Goal: Task Accomplishment & Management: Use online tool/utility

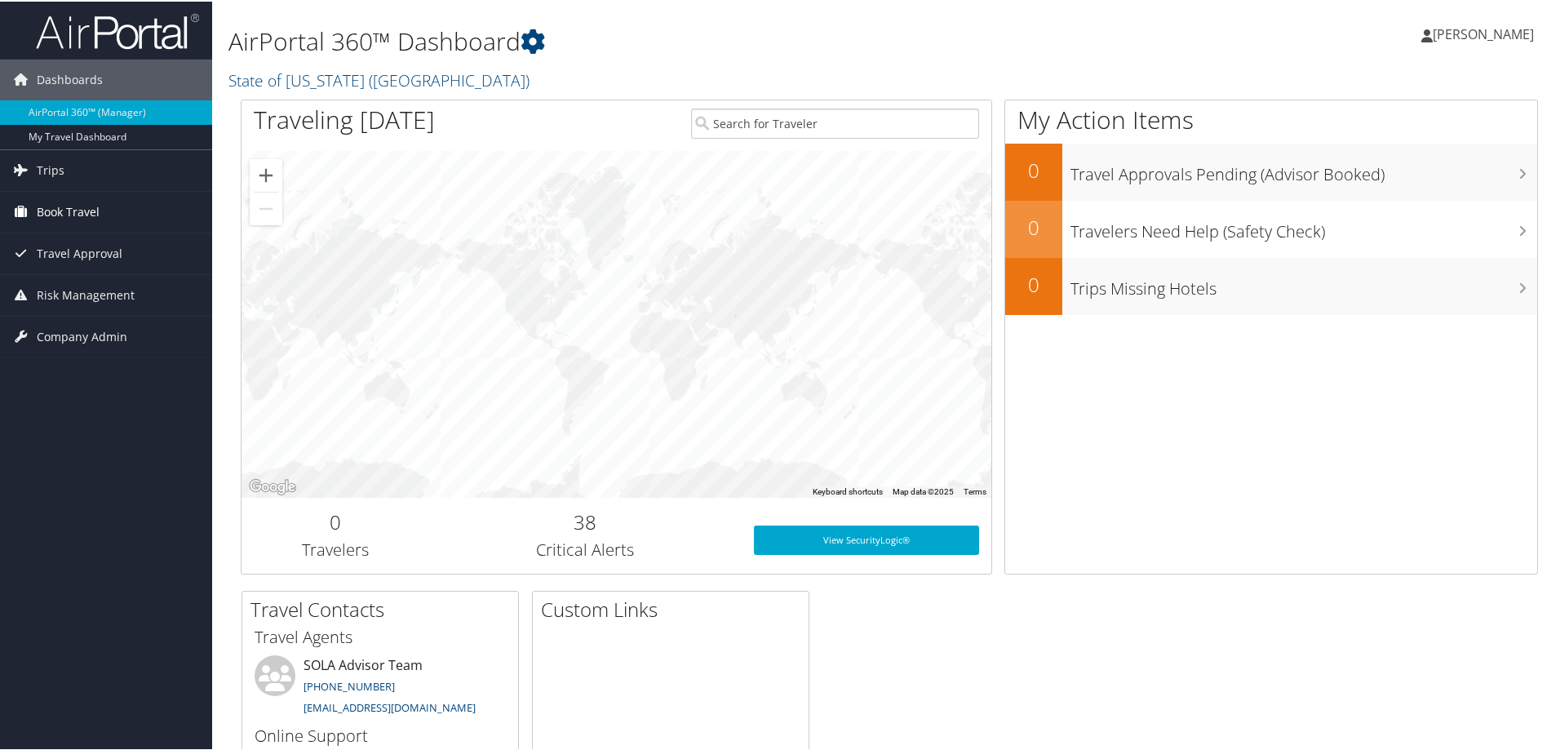
click at [83, 211] on span "Book Travel" at bounding box center [68, 210] width 63 height 41
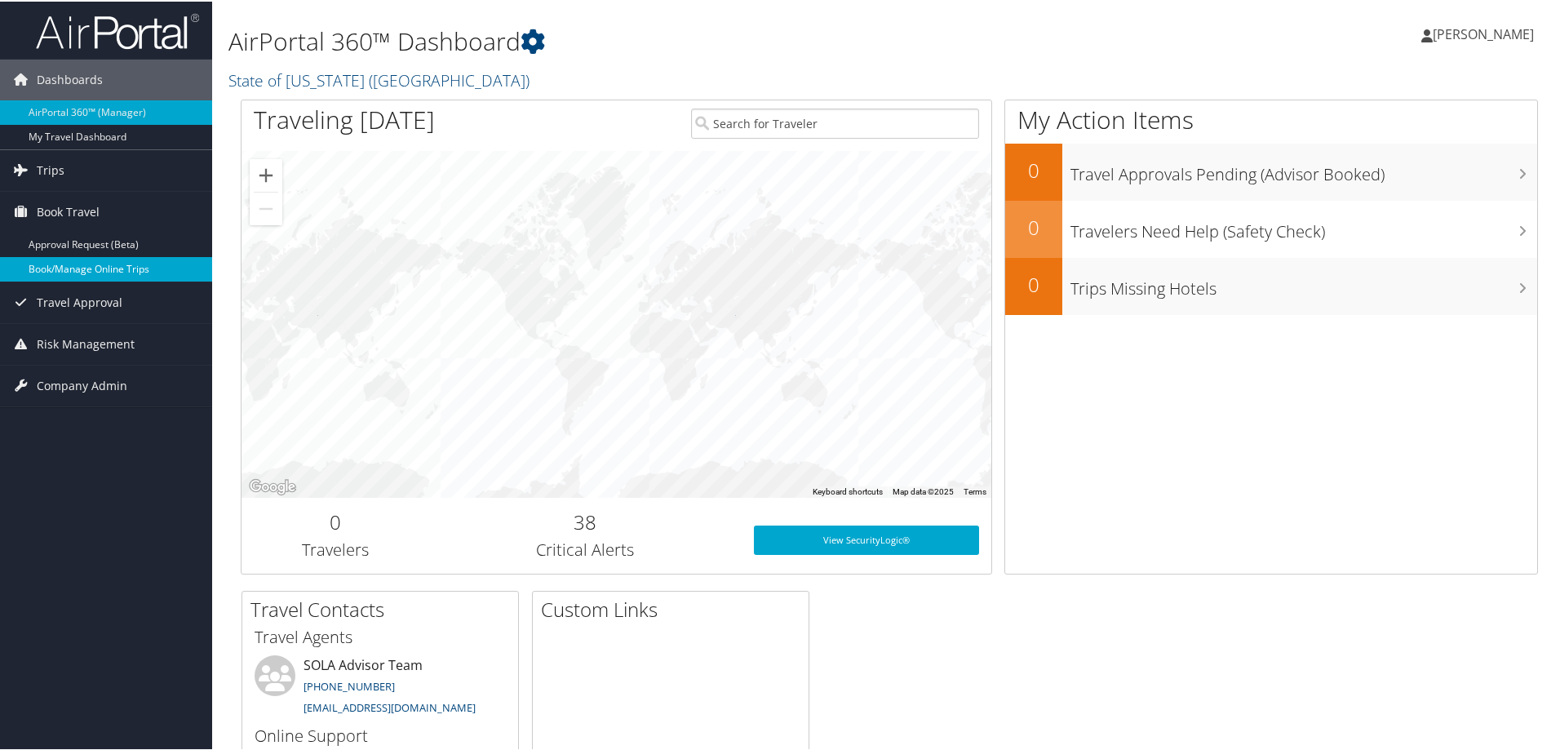
click at [107, 266] on link "Book/Manage Online Trips" at bounding box center [106, 267] width 212 height 24
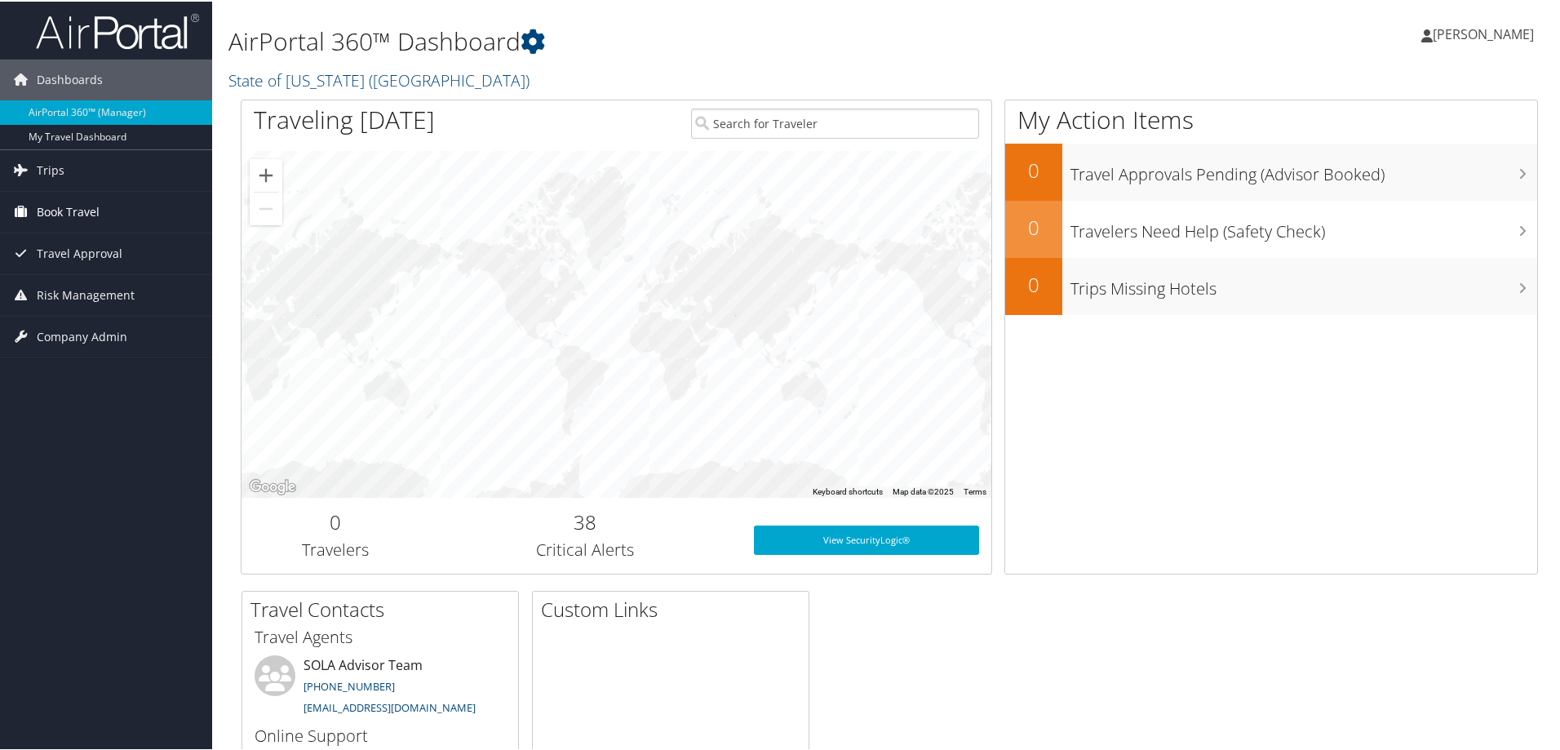
click at [60, 202] on span "Book Travel" at bounding box center [68, 210] width 63 height 41
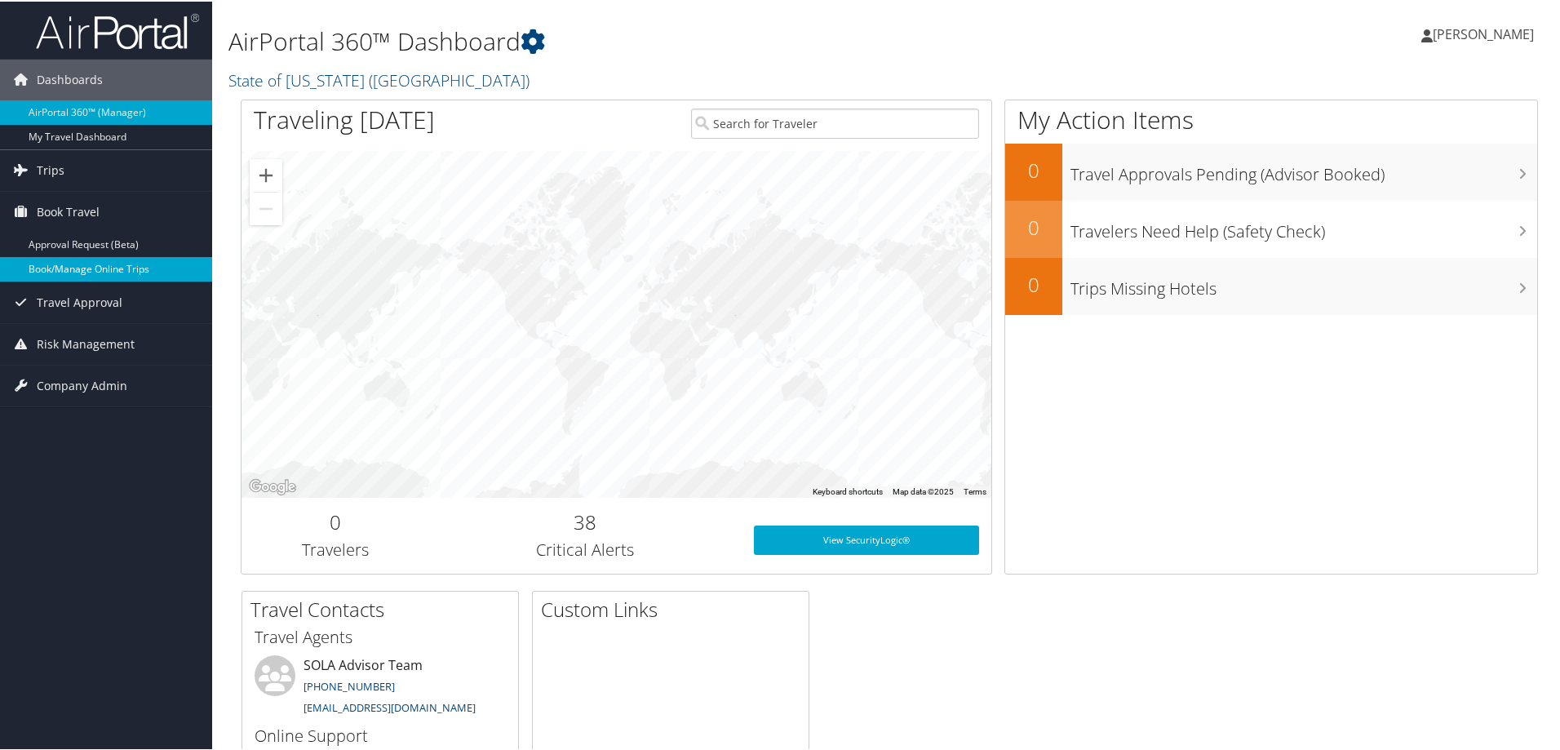
click at [68, 263] on link "Book/Manage Online Trips" at bounding box center [106, 267] width 212 height 24
click at [63, 300] on span "Travel Approval" at bounding box center [80, 301] width 86 height 41
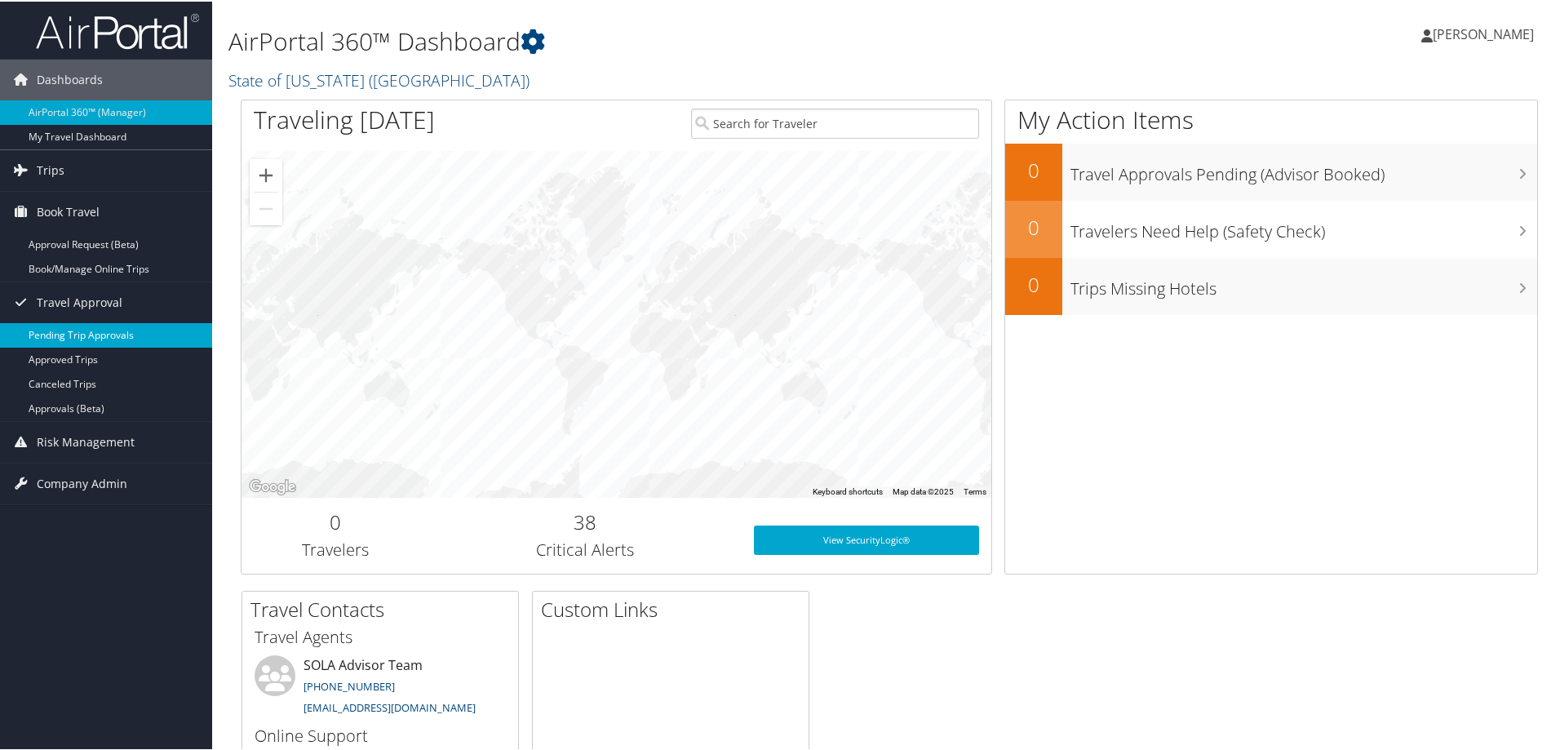
click at [68, 333] on link "Pending Trip Approvals" at bounding box center [106, 334] width 212 height 24
